Goal: Information Seeking & Learning: Learn about a topic

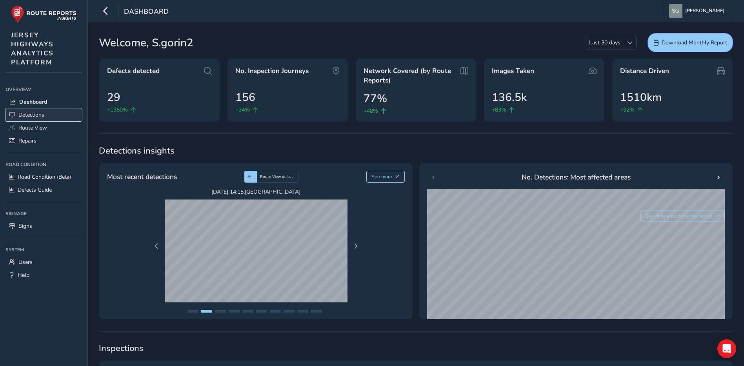
click at [56, 114] on link "Detections" at bounding box center [43, 114] width 77 height 13
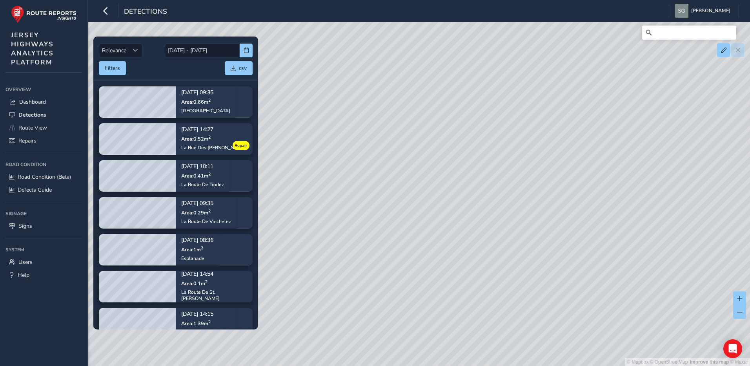
drag, startPoint x: 494, startPoint y: 247, endPoint x: 275, endPoint y: 143, distance: 242.0
click at [366, 218] on div "© Mapbox © OpenStreetMap Improve this map © Maxar" at bounding box center [375, 183] width 750 height 366
click at [242, 54] on button "button" at bounding box center [246, 51] width 13 height 14
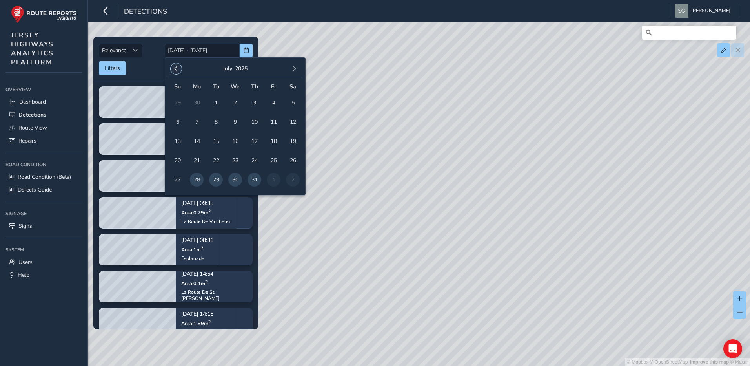
click at [179, 65] on button "button" at bounding box center [176, 68] width 11 height 11
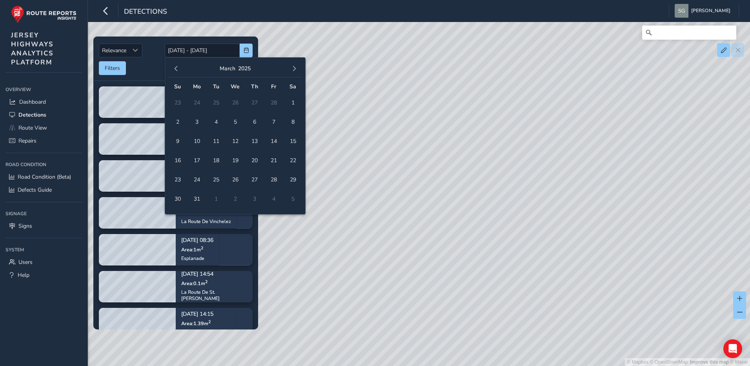
click at [179, 65] on button "button" at bounding box center [176, 68] width 11 height 11
click at [235, 100] on span "1" at bounding box center [235, 103] width 14 height 14
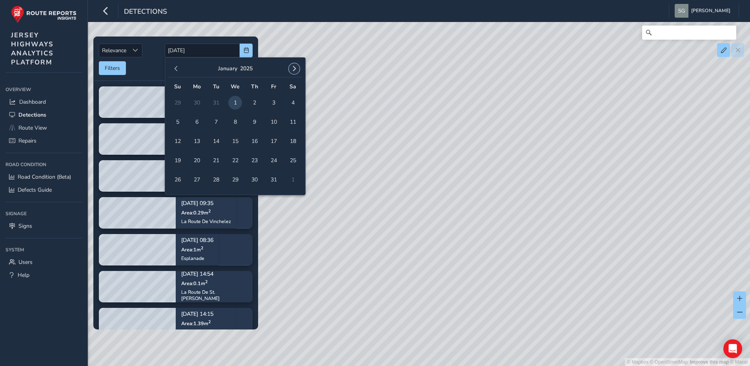
click at [293, 71] on button "button" at bounding box center [294, 68] width 11 height 11
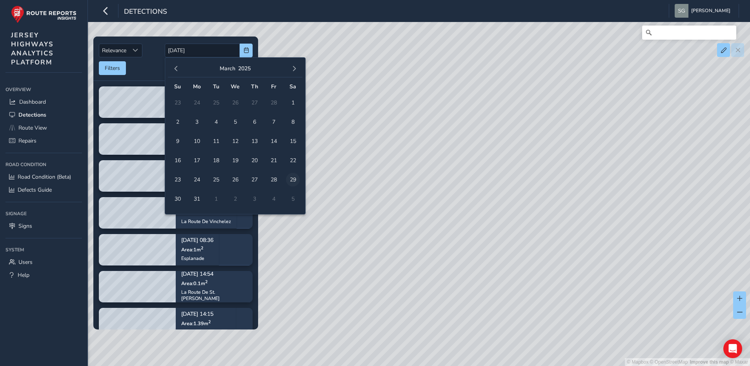
click at [293, 176] on span "29" at bounding box center [293, 180] width 14 height 14
type input "[DATE] - [DATE]"
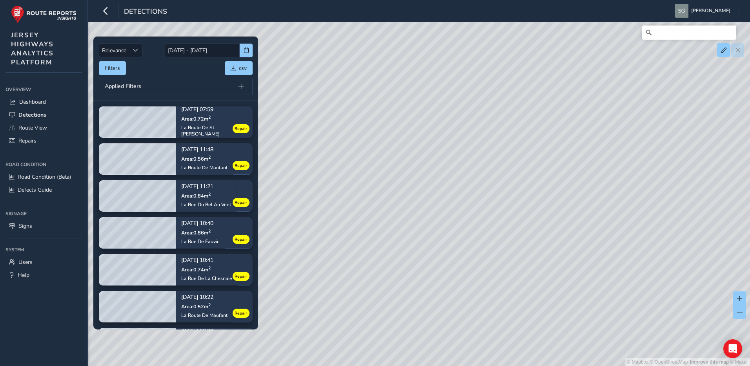
drag, startPoint x: 624, startPoint y: 185, endPoint x: 454, endPoint y: 187, distance: 170.3
click at [454, 187] on div "© Mapbox © OpenStreetMap Improve this map © Maxar" at bounding box center [375, 183] width 750 height 366
drag, startPoint x: 510, startPoint y: 216, endPoint x: 496, endPoint y: 119, distance: 97.9
click at [496, 119] on div "© Mapbox © OpenStreetMap Improve this map © Maxar" at bounding box center [375, 183] width 750 height 366
drag, startPoint x: 501, startPoint y: 242, endPoint x: 479, endPoint y: 222, distance: 29.2
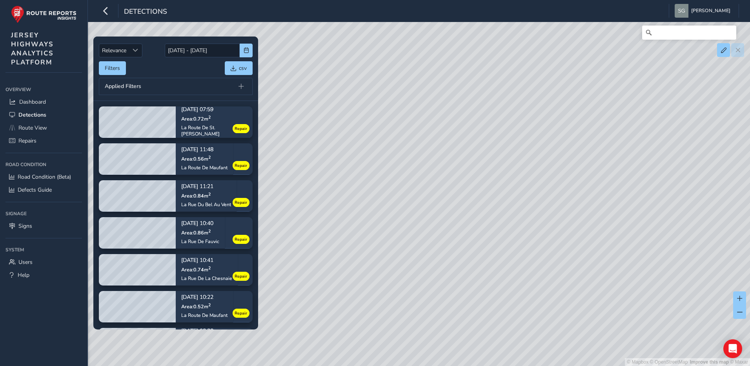
click at [487, 240] on div "© Mapbox © OpenStreetMap Improve this map © Maxar" at bounding box center [375, 183] width 750 height 366
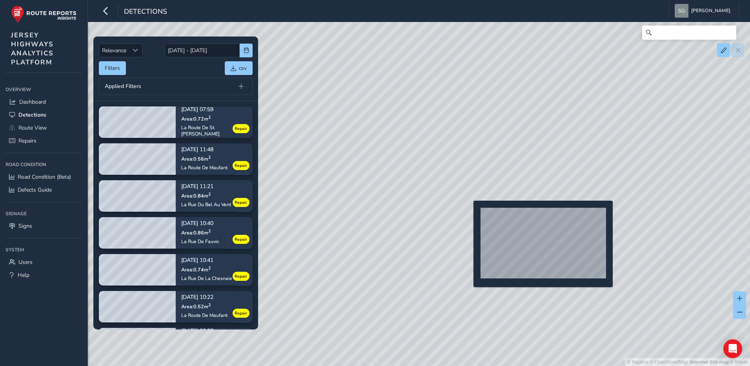
click at [469, 213] on div "© Mapbox © OpenStreetMap Improve this map © Maxar" at bounding box center [375, 183] width 750 height 366
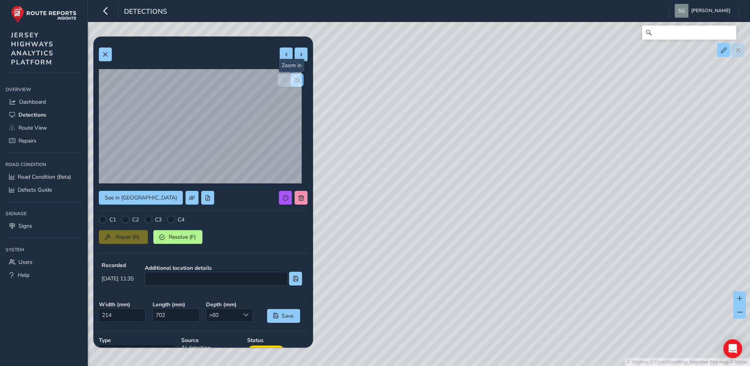
click at [295, 81] on span "button" at bounding box center [297, 79] width 5 height 5
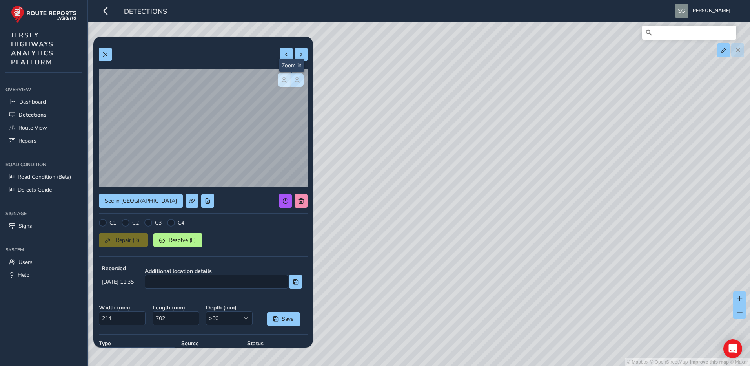
click at [295, 81] on span "button" at bounding box center [297, 79] width 5 height 5
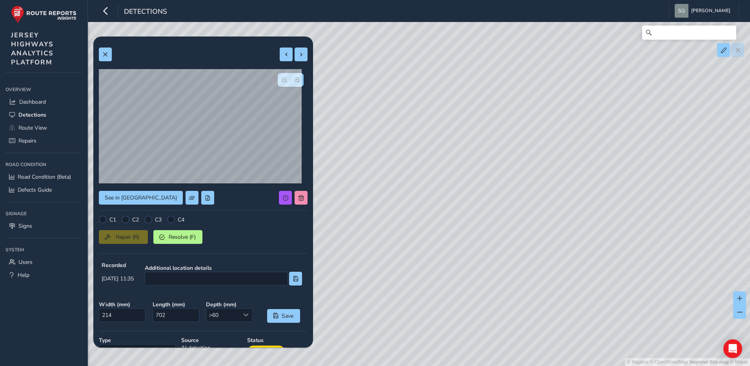
drag, startPoint x: 567, startPoint y: 147, endPoint x: 414, endPoint y: 190, distance: 158.7
click at [349, 168] on div "© Mapbox © OpenStreetMap Improve this map © Maxar" at bounding box center [375, 183] width 750 height 366
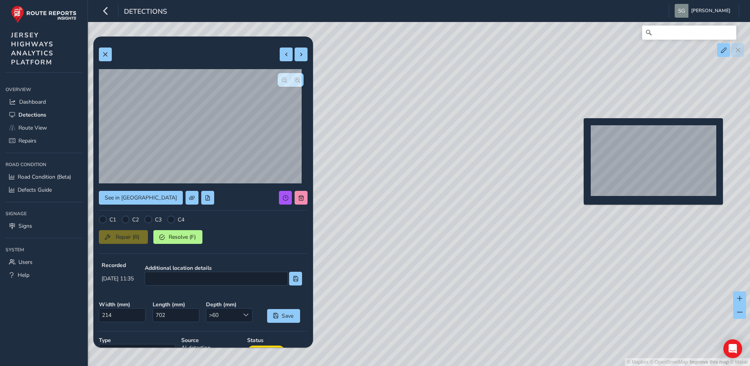
click at [579, 131] on div "© Mapbox © OpenStreetMap Improve this map © Maxar" at bounding box center [375, 183] width 750 height 366
type input "573"
type input "1264"
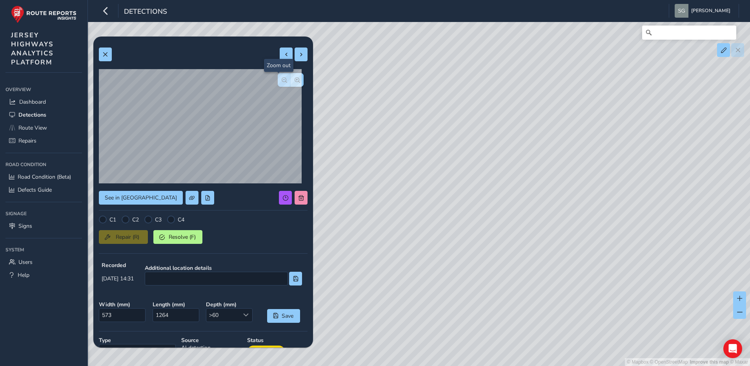
click at [282, 78] on span "button" at bounding box center [284, 79] width 5 height 5
click at [295, 82] on span "button" at bounding box center [297, 79] width 5 height 5
click at [278, 78] on button "button" at bounding box center [284, 80] width 13 height 14
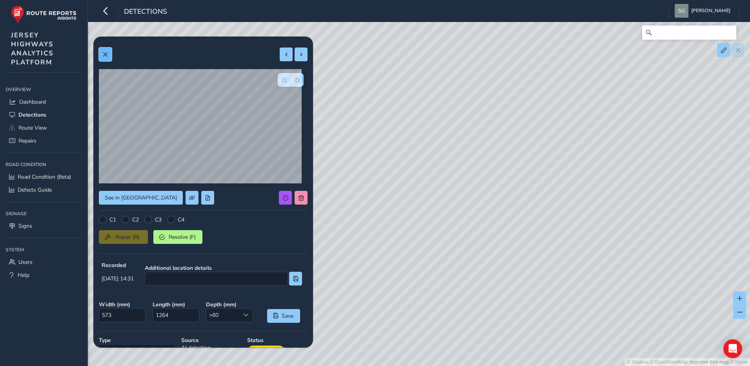
click at [108, 52] on span at bounding box center [104, 54] width 5 height 5
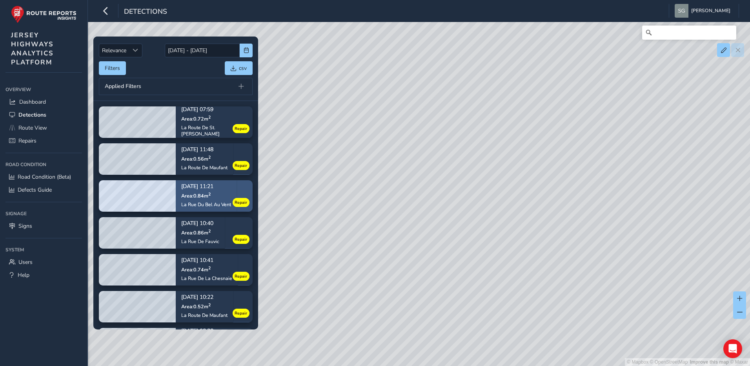
click at [215, 195] on p "Area: 0.84 m 2" at bounding box center [206, 195] width 50 height 6
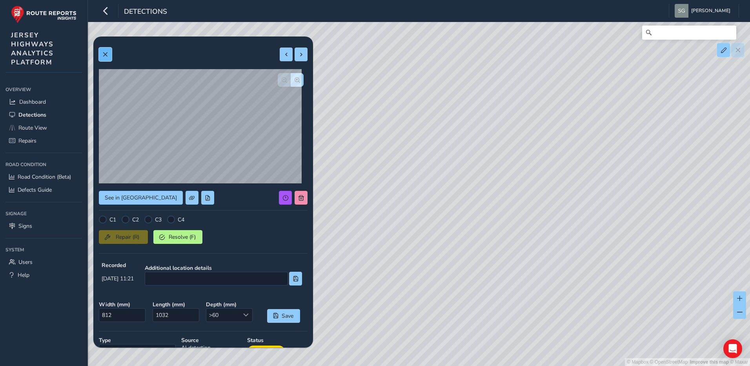
click at [109, 56] on button at bounding box center [105, 54] width 13 height 14
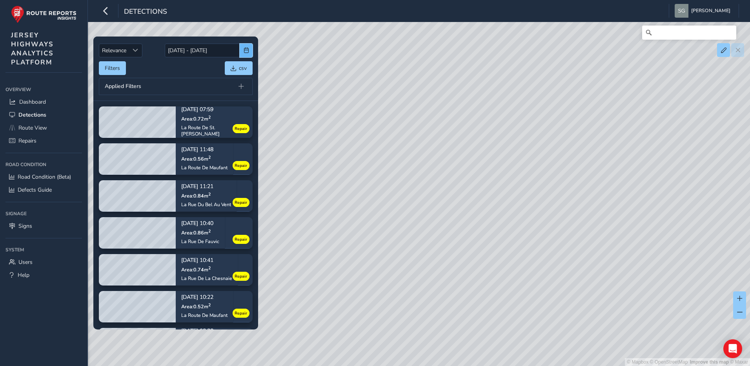
click at [242, 48] on button "button" at bounding box center [246, 51] width 13 height 14
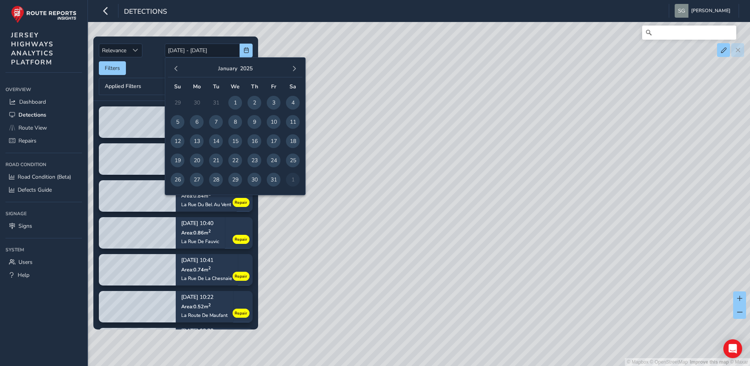
click at [148, 70] on div "Filters csv" at bounding box center [176, 68] width 154 height 14
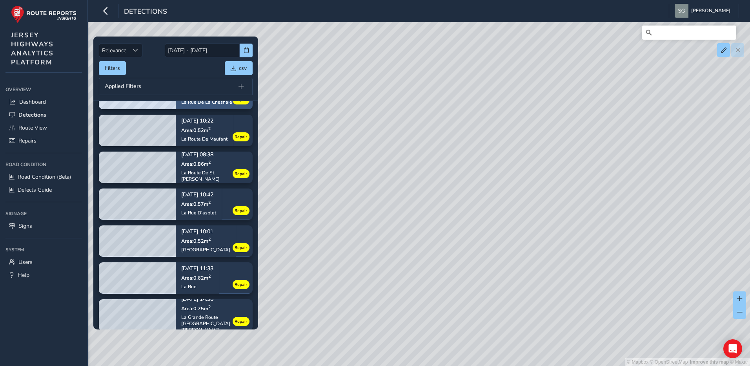
scroll to position [196, 0]
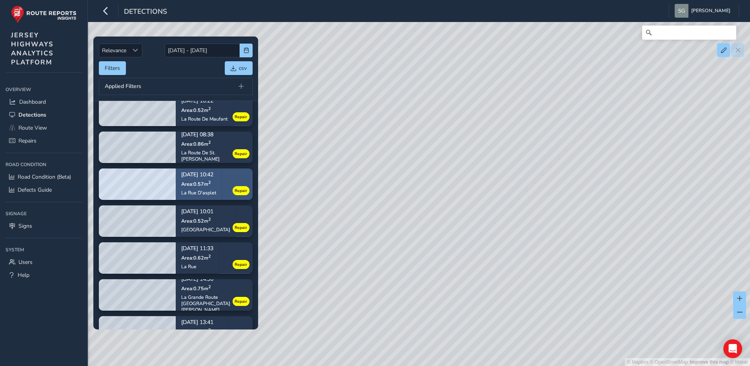
click at [219, 180] on div "[DATE] 10:42 Area: 0.57 m [STREET_ADDRESS]" at bounding box center [199, 184] width 46 height 46
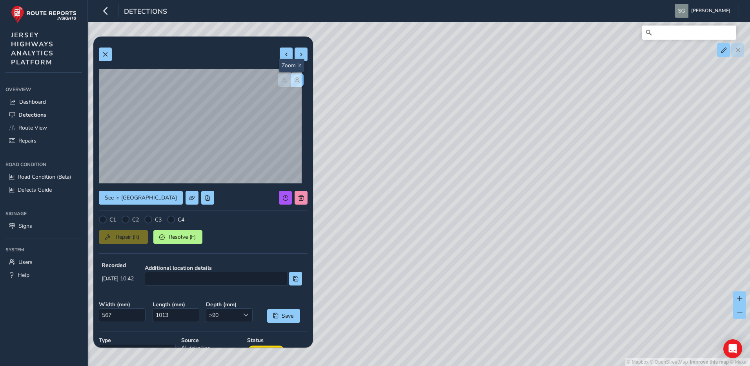
click at [295, 81] on span "button" at bounding box center [297, 79] width 5 height 5
click at [282, 80] on span "button" at bounding box center [284, 79] width 5 height 5
click at [102, 58] on button at bounding box center [105, 54] width 13 height 14
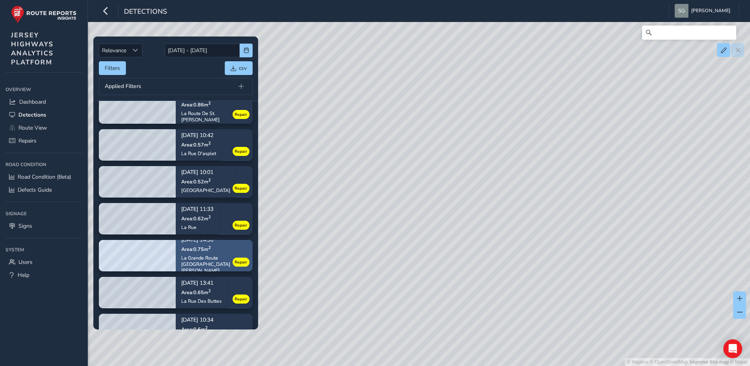
scroll to position [275, 0]
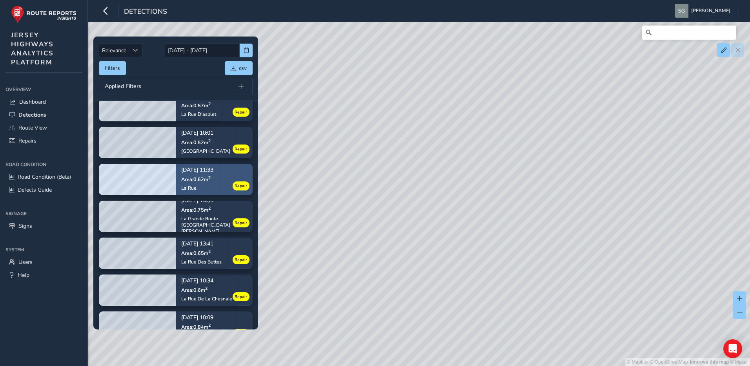
click at [206, 182] on span "Area: 0.62 m 2" at bounding box center [195, 179] width 29 height 7
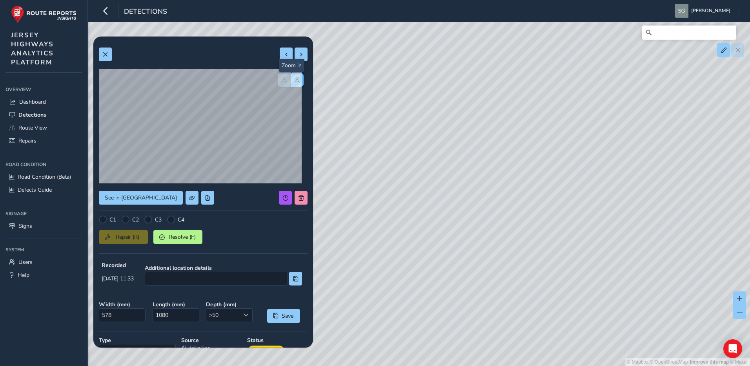
click at [296, 79] on button "button" at bounding box center [297, 80] width 13 height 14
click at [282, 81] on span "button" at bounding box center [284, 79] width 5 height 5
click at [108, 60] on button at bounding box center [105, 54] width 13 height 14
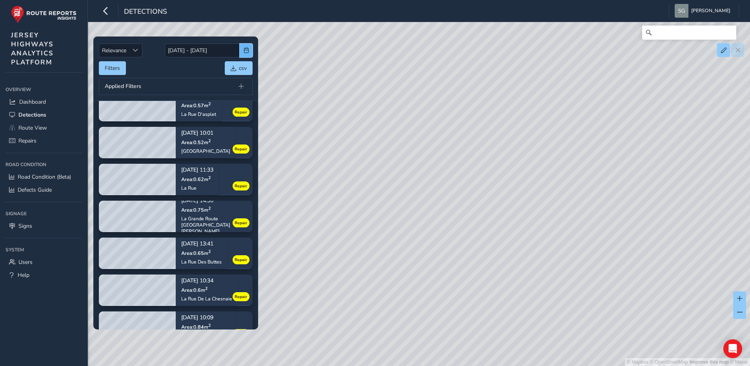
click at [250, 52] on button "button" at bounding box center [246, 51] width 13 height 14
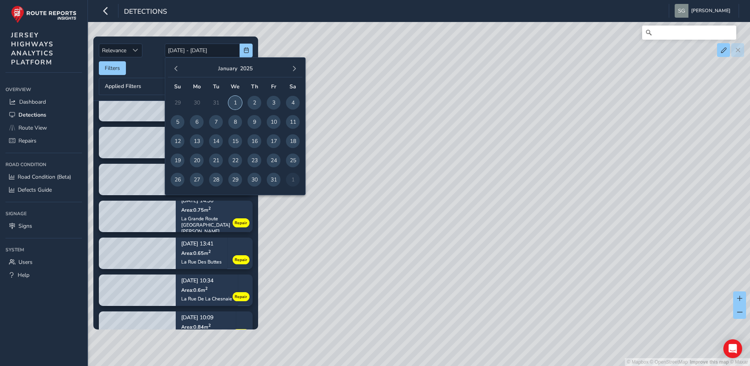
click at [233, 102] on span "1" at bounding box center [235, 103] width 14 height 14
type input "[DATE]"
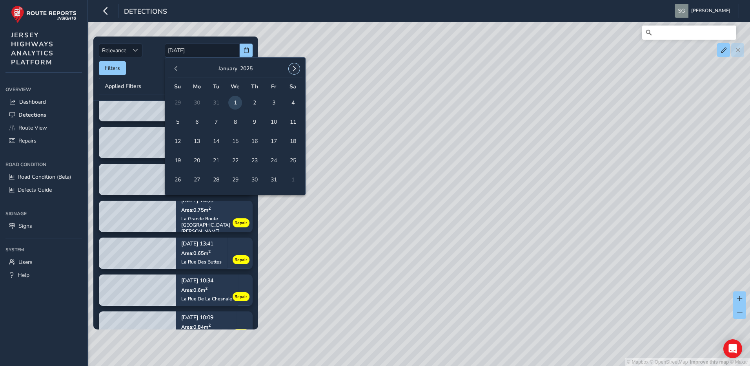
click at [292, 67] on span "button" at bounding box center [294, 68] width 5 height 5
click at [295, 179] on span "31" at bounding box center [293, 180] width 14 height 14
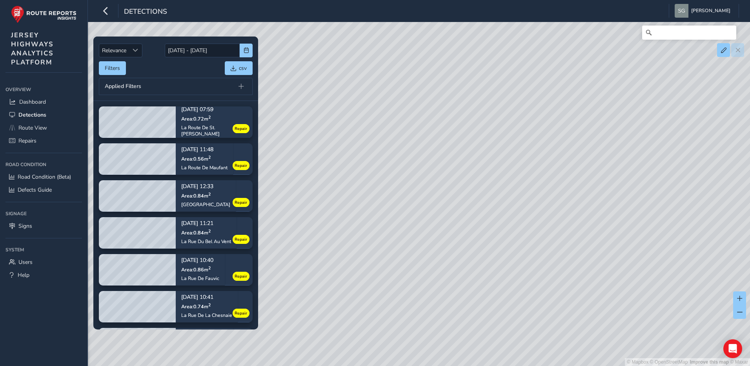
drag, startPoint x: 678, startPoint y: 197, endPoint x: 528, endPoint y: 184, distance: 150.0
click at [528, 184] on div "© Mapbox © OpenStreetMap Improve this map © Maxar" at bounding box center [375, 183] width 750 height 366
drag, startPoint x: 499, startPoint y: 244, endPoint x: 455, endPoint y: 206, distance: 58.2
click at [455, 206] on div "© Mapbox © OpenStreetMap Improve this map © Maxar" at bounding box center [375, 183] width 750 height 366
click at [448, 167] on div "© Mapbox © OpenStreetMap Improve this map © Maxar" at bounding box center [375, 183] width 750 height 366
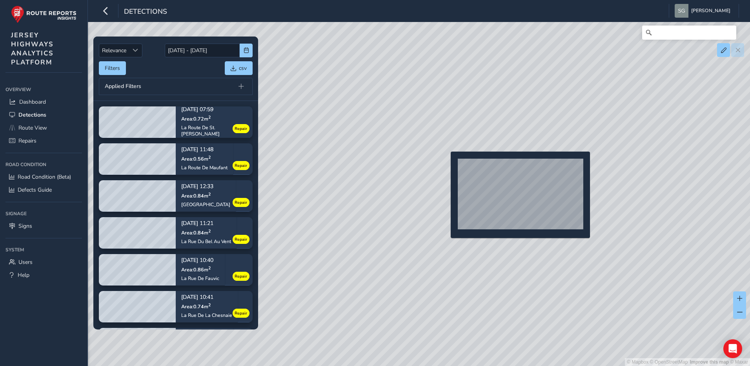
click at [446, 164] on div "© Mapbox © OpenStreetMap Improve this map © Maxar" at bounding box center [375, 183] width 750 height 366
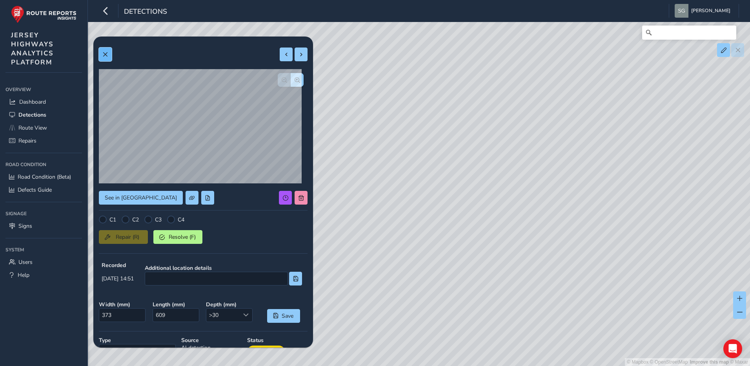
click at [105, 56] on span at bounding box center [104, 54] width 5 height 5
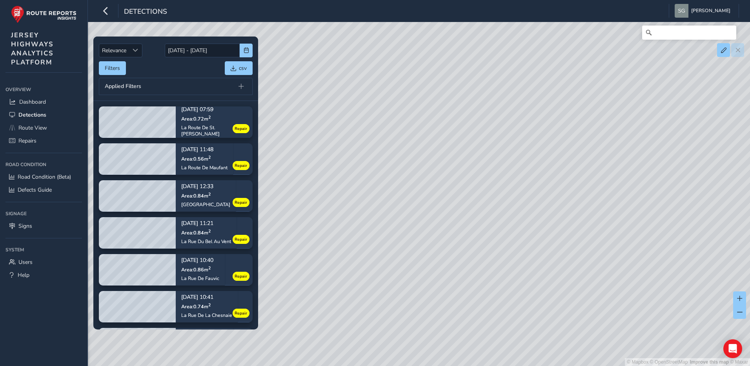
drag, startPoint x: 535, startPoint y: 301, endPoint x: 345, endPoint y: 139, distance: 249.7
click at [321, 100] on div "© Mapbox © OpenStreetMap Improve this map © Maxar" at bounding box center [375, 183] width 750 height 366
drag, startPoint x: 428, startPoint y: 238, endPoint x: 461, endPoint y: 96, distance: 145.8
click at [461, 96] on div "© Mapbox © OpenStreetMap Improve this map © Maxar" at bounding box center [375, 183] width 750 height 366
drag, startPoint x: 387, startPoint y: 143, endPoint x: 481, endPoint y: 328, distance: 208.3
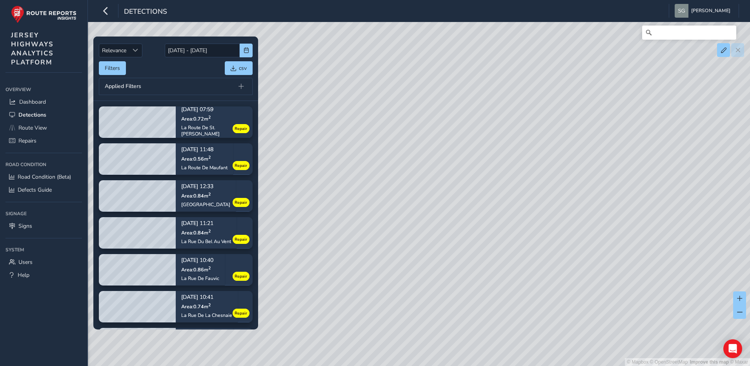
click at [481, 328] on div "© Mapbox © OpenStreetMap Improve this map © Maxar" at bounding box center [375, 183] width 750 height 366
drag, startPoint x: 463, startPoint y: 193, endPoint x: 457, endPoint y: 269, distance: 75.9
click at [457, 269] on div "© Mapbox © OpenStreetMap Improve this map © Maxar" at bounding box center [375, 183] width 750 height 366
drag, startPoint x: 436, startPoint y: 205, endPoint x: 469, endPoint y: 107, distance: 103.5
click at [469, 107] on div "© Mapbox © OpenStreetMap Improve this map © Maxar" at bounding box center [375, 183] width 750 height 366
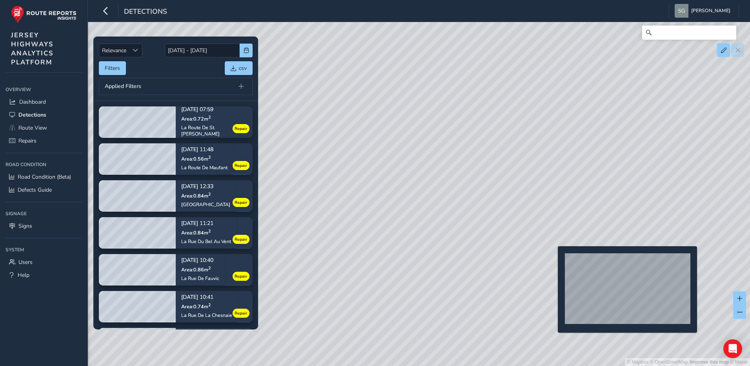
click at [553, 259] on div "© Mapbox © OpenStreetMap Improve this map © Maxar" at bounding box center [375, 183] width 750 height 366
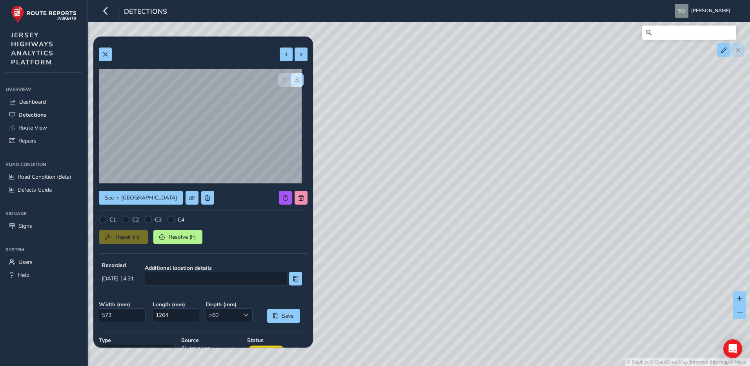
drag, startPoint x: 412, startPoint y: 245, endPoint x: 600, endPoint y: 202, distance: 192.4
click at [598, 202] on div "© Mapbox © OpenStreetMap Improve this map © Maxar" at bounding box center [375, 183] width 750 height 366
drag, startPoint x: 507, startPoint y: 211, endPoint x: 619, endPoint y: 188, distance: 114.6
click at [619, 188] on div "© Mapbox © OpenStreetMap Improve this map © Maxar" at bounding box center [375, 183] width 750 height 366
drag, startPoint x: 503, startPoint y: 186, endPoint x: 548, endPoint y: 238, distance: 68.9
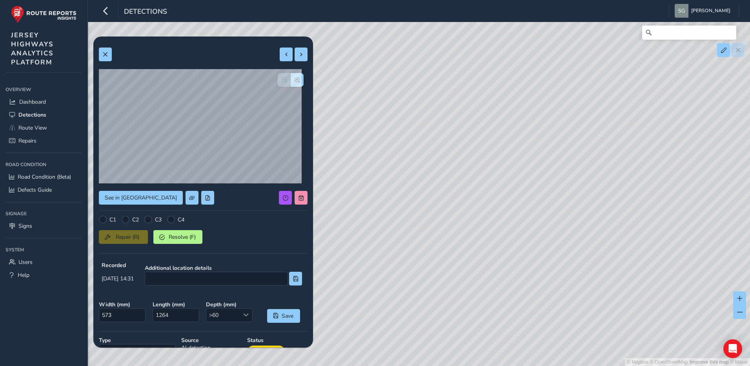
click at [548, 238] on div "© Mapbox © OpenStreetMap Improve this map © Maxar" at bounding box center [375, 183] width 750 height 366
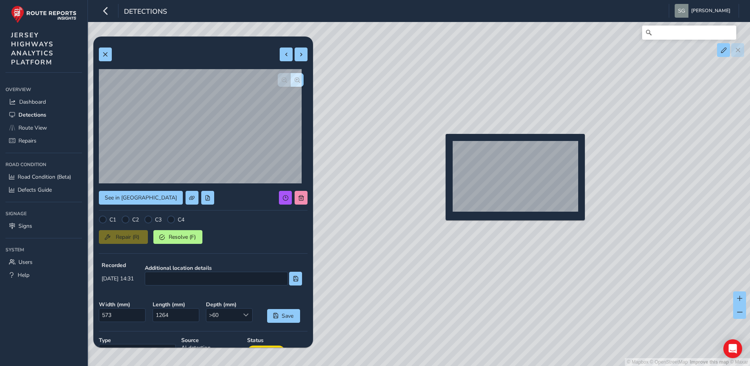
click at [441, 146] on div "© Mapbox © OpenStreetMap Improve this map © Maxar" at bounding box center [375, 183] width 750 height 366
type input "477"
type input "1000"
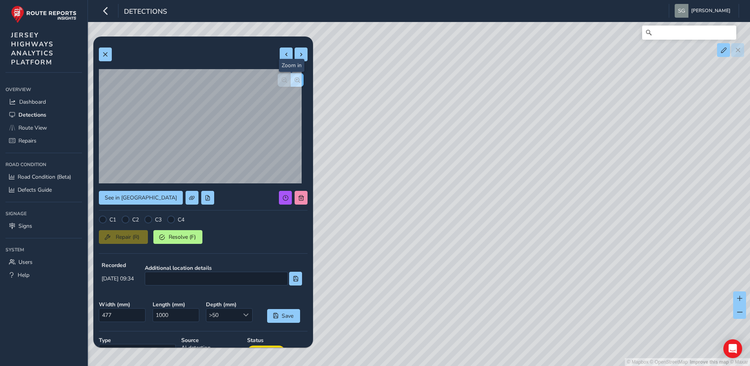
click at [294, 77] on button "button" at bounding box center [297, 80] width 13 height 14
click at [282, 81] on button "button" at bounding box center [284, 80] width 13 height 14
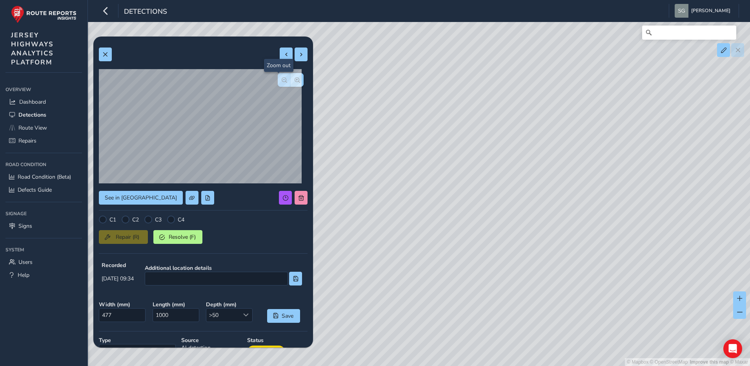
click at [282, 81] on button "button" at bounding box center [284, 80] width 13 height 14
click at [109, 53] on button at bounding box center [105, 54] width 13 height 14
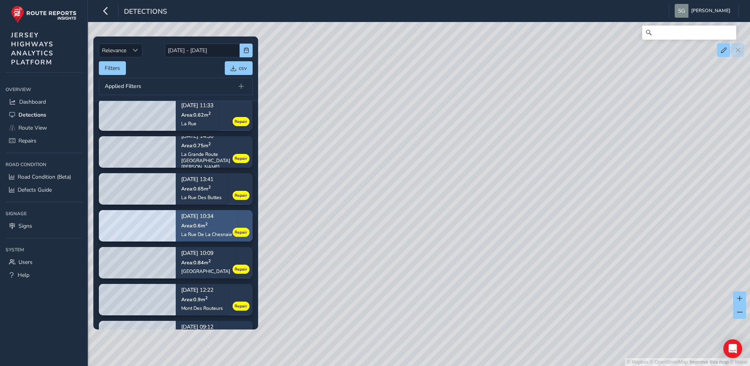
scroll to position [471, 0]
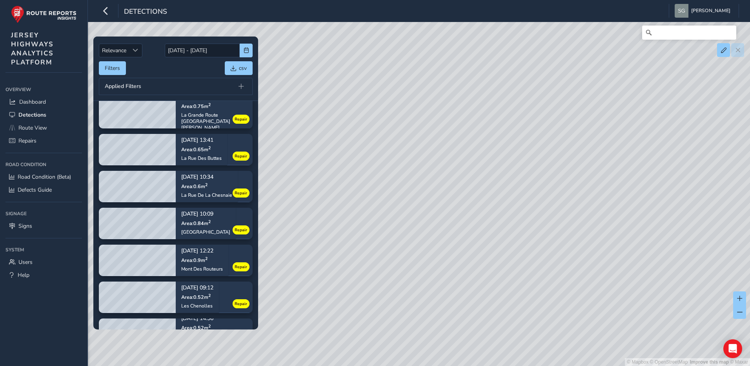
drag, startPoint x: 391, startPoint y: 94, endPoint x: 572, endPoint y: 215, distance: 217.8
click at [572, 215] on div "© Mapbox © OpenStreetMap Improve this map © Maxar" at bounding box center [375, 183] width 750 height 366
drag, startPoint x: 365, startPoint y: 101, endPoint x: 529, endPoint y: 226, distance: 206.0
click at [529, 226] on div "© Mapbox © OpenStreetMap Improve this map © Maxar" at bounding box center [375, 183] width 750 height 366
drag, startPoint x: 599, startPoint y: 207, endPoint x: 356, endPoint y: 165, distance: 247.2
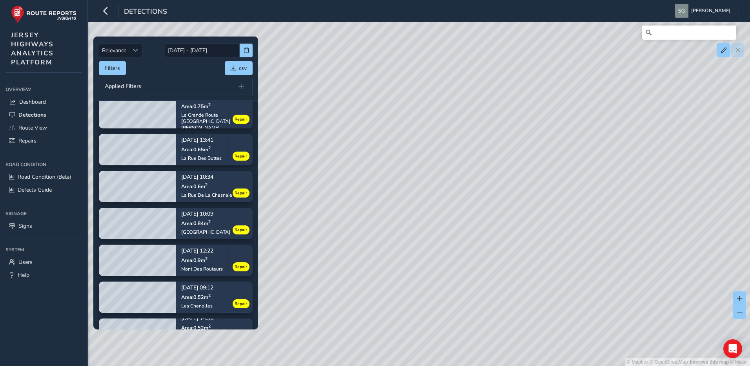
click at [356, 165] on div "© Mapbox © OpenStreetMap Improve this map © Maxar" at bounding box center [375, 183] width 750 height 366
drag, startPoint x: 563, startPoint y: 193, endPoint x: 379, endPoint y: 166, distance: 186.0
click at [379, 166] on div "© Mapbox © OpenStreetMap Improve this map © Maxar" at bounding box center [375, 183] width 750 height 366
drag, startPoint x: 599, startPoint y: 195, endPoint x: 413, endPoint y: 127, distance: 198.5
click at [413, 127] on div "© Mapbox © OpenStreetMap Improve this map © Maxar" at bounding box center [375, 183] width 750 height 366
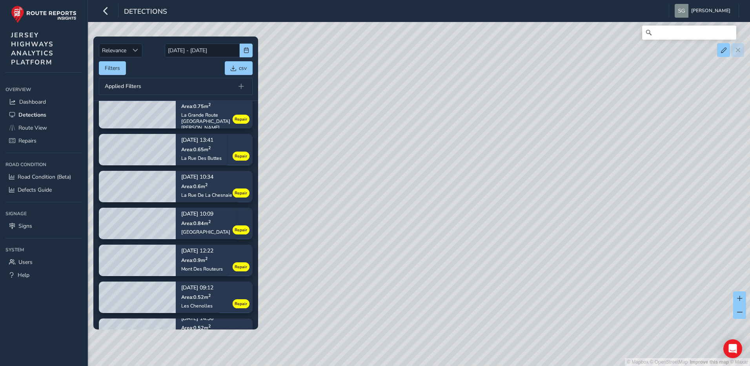
drag, startPoint x: 507, startPoint y: 117, endPoint x: 409, endPoint y: 254, distance: 168.3
click at [409, 254] on div "© Mapbox © OpenStreetMap Improve this map © Maxar" at bounding box center [375, 183] width 750 height 366
drag, startPoint x: 419, startPoint y: 210, endPoint x: 417, endPoint y: 136, distance: 73.4
click at [417, 136] on div "© Mapbox © OpenStreetMap Improve this map © Maxar" at bounding box center [375, 183] width 750 height 366
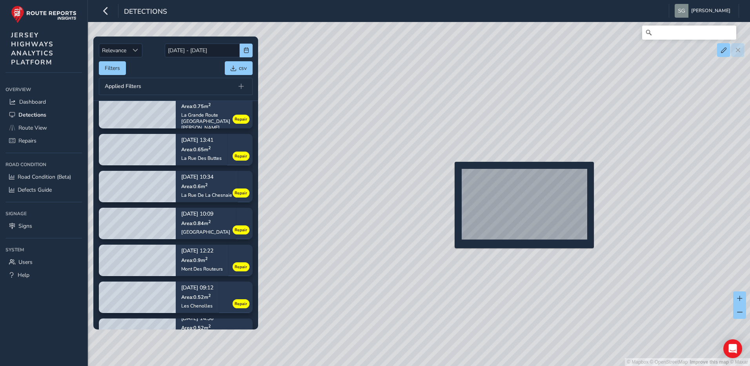
click at [450, 174] on div "© Mapbox © OpenStreetMap Improve this map © Maxar" at bounding box center [375, 183] width 750 height 366
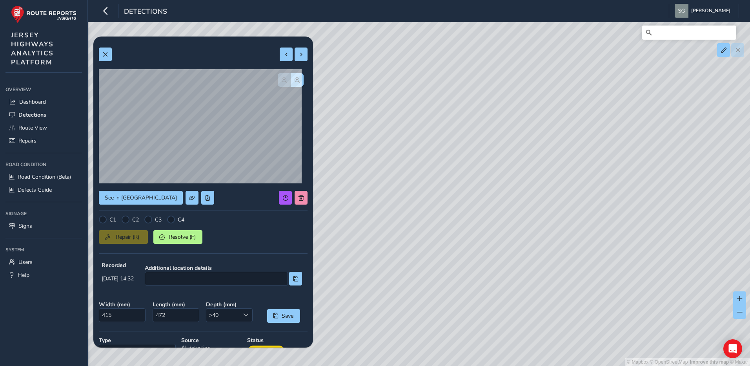
drag, startPoint x: 383, startPoint y: 259, endPoint x: 542, endPoint y: 171, distance: 181.9
click at [542, 171] on div "© Mapbox © OpenStreetMap Improve this map © Maxar" at bounding box center [375, 183] width 750 height 366
drag, startPoint x: 421, startPoint y: 164, endPoint x: 719, endPoint y: 131, distance: 300.3
click at [719, 131] on div "© Mapbox © OpenStreetMap Improve this map © Maxar" at bounding box center [375, 183] width 750 height 366
drag, startPoint x: 474, startPoint y: 113, endPoint x: 431, endPoint y: 153, distance: 58.9
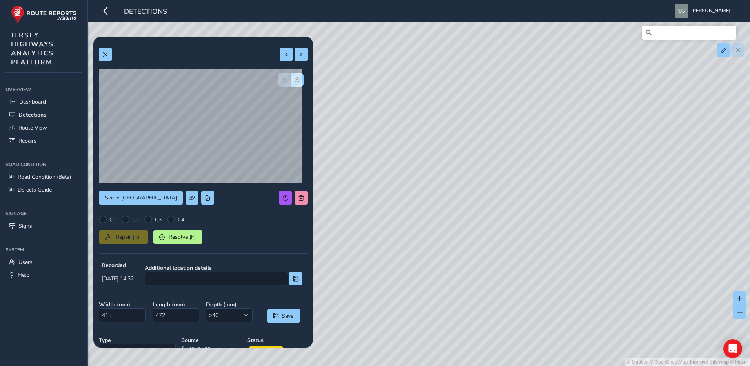
click at [431, 153] on div "© Mapbox © OpenStreetMap Improve this map © Maxar" at bounding box center [375, 183] width 750 height 366
drag, startPoint x: 609, startPoint y: 204, endPoint x: 390, endPoint y: 204, distance: 219.7
click at [390, 204] on div "© Mapbox © OpenStreetMap Improve this map © Maxar" at bounding box center [375, 183] width 750 height 366
drag, startPoint x: 400, startPoint y: 195, endPoint x: 399, endPoint y: 235, distance: 39.6
click at [399, 235] on div "© Mapbox © OpenStreetMap Improve this map © Maxar" at bounding box center [375, 183] width 750 height 366
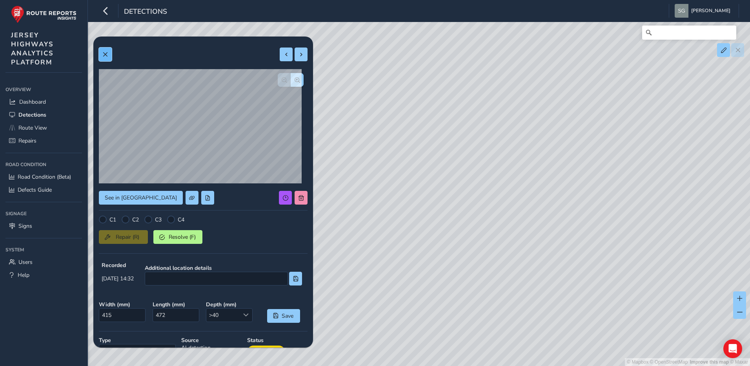
click at [104, 53] on span at bounding box center [104, 54] width 5 height 5
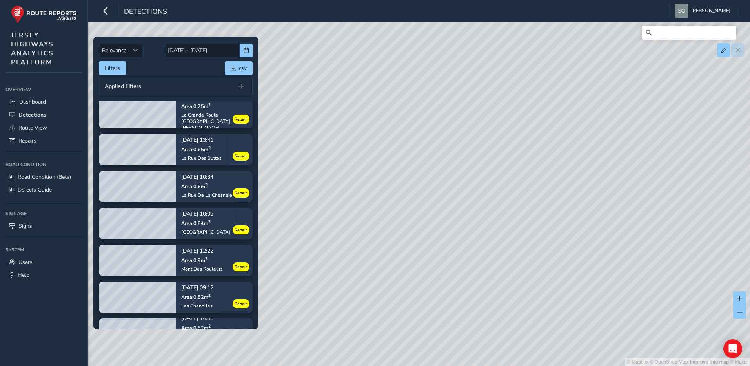
drag, startPoint x: 377, startPoint y: 137, endPoint x: 691, endPoint y: 192, distance: 317.9
click at [691, 192] on div "© Mapbox © OpenStreetMap Improve this map © Maxar" at bounding box center [375, 183] width 750 height 366
drag, startPoint x: 403, startPoint y: 170, endPoint x: 676, endPoint y: 155, distance: 273.5
click at [676, 155] on div "© Mapbox © OpenStreetMap Improve this map © Maxar" at bounding box center [375, 183] width 750 height 366
drag, startPoint x: 399, startPoint y: 175, endPoint x: 464, endPoint y: 81, distance: 113.9
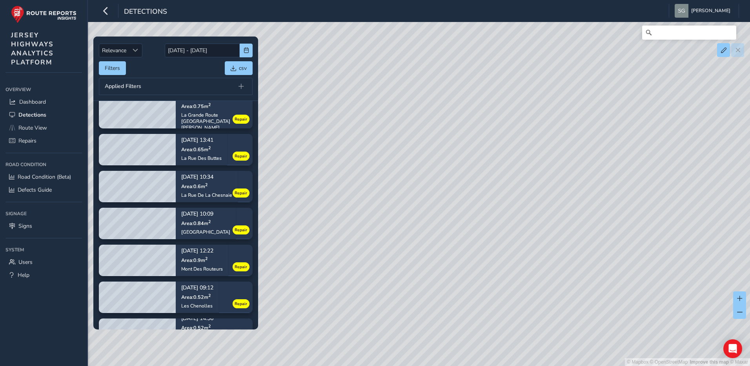
click at [464, 81] on div "© Mapbox © OpenStreetMap Improve this map © Maxar" at bounding box center [375, 183] width 750 height 366
drag, startPoint x: 519, startPoint y: 212, endPoint x: 477, endPoint y: 196, distance: 45.1
click at [477, 196] on div "© Mapbox © OpenStreetMap Improve this map © Maxar" at bounding box center [375, 183] width 750 height 366
drag, startPoint x: 461, startPoint y: 283, endPoint x: 420, endPoint y: 234, distance: 63.8
click at [435, 217] on div "© Mapbox © OpenStreetMap Improve this map © Maxar" at bounding box center [375, 183] width 750 height 366
